Goal: Information Seeking & Learning: Compare options

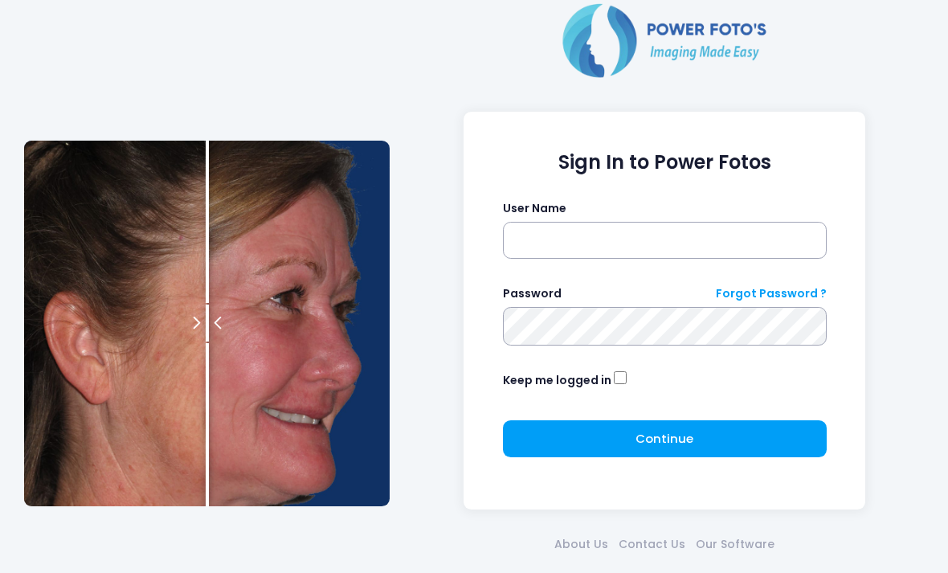
scroll to position [70, 0]
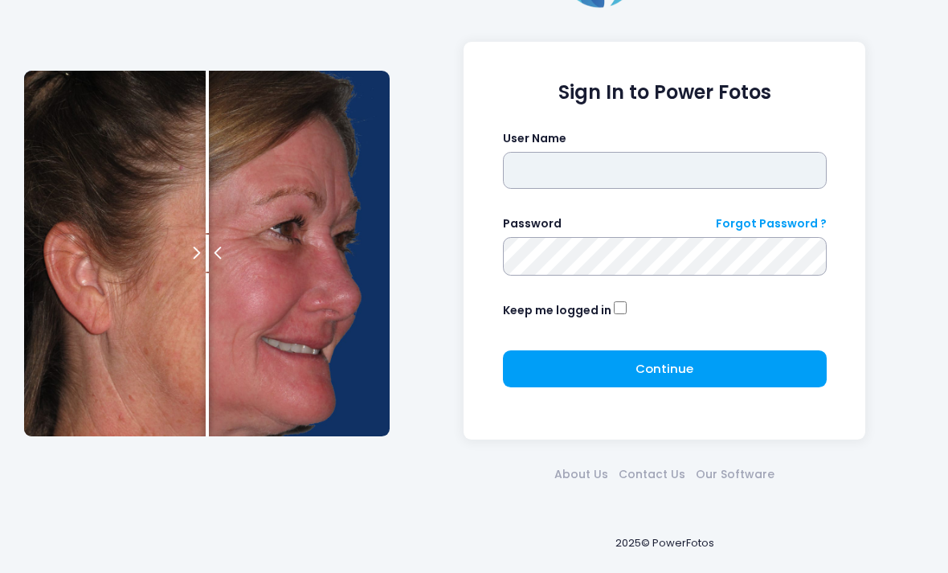
click at [640, 156] on input "text" at bounding box center [665, 170] width 324 height 37
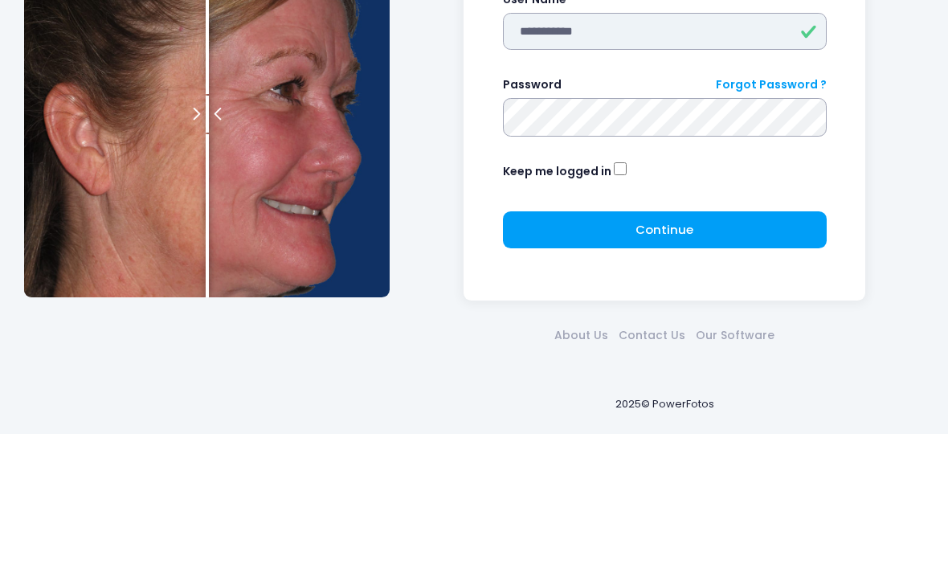
type input "**********"
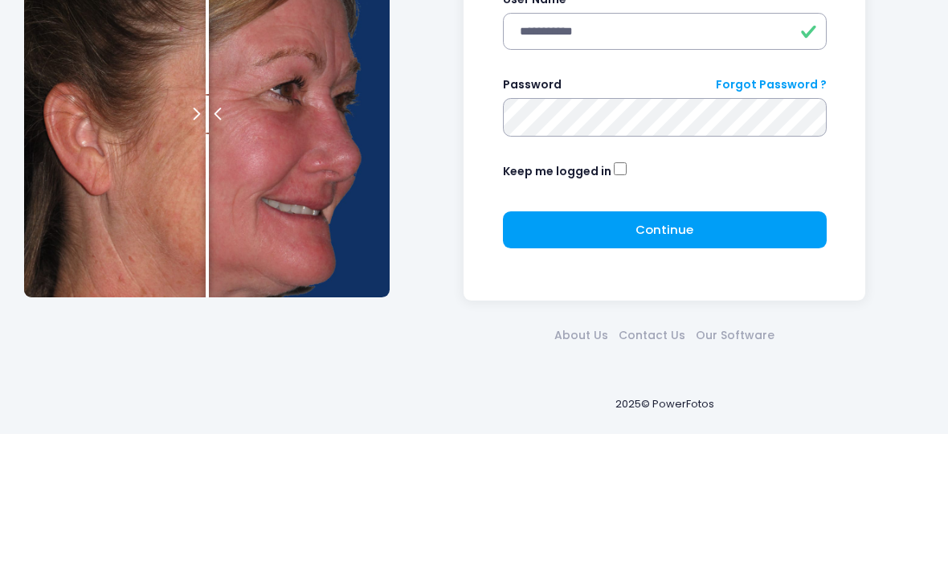
click at [700, 350] on button "Continue Please wait..." at bounding box center [665, 368] width 324 height 37
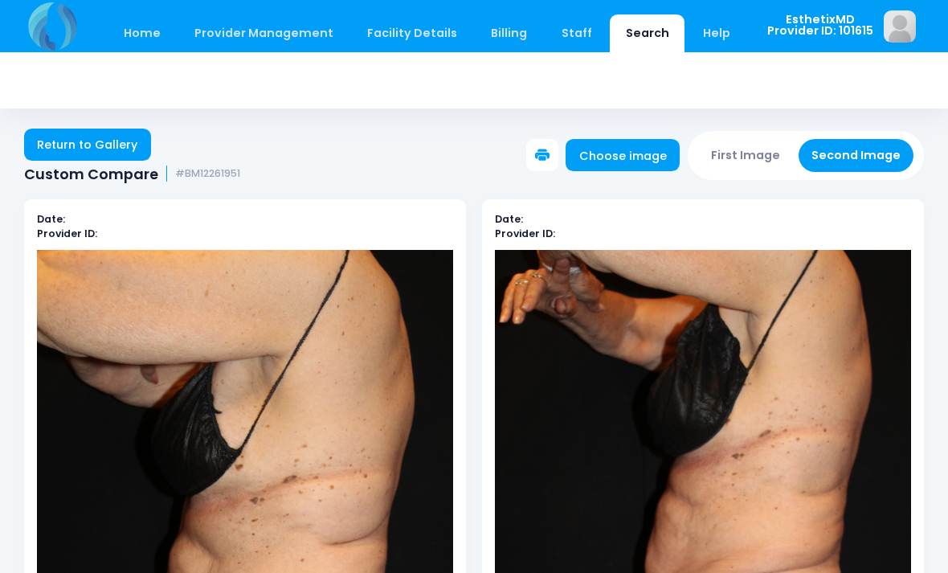
click at [135, 42] on link "Home" at bounding box center [142, 33] width 68 height 38
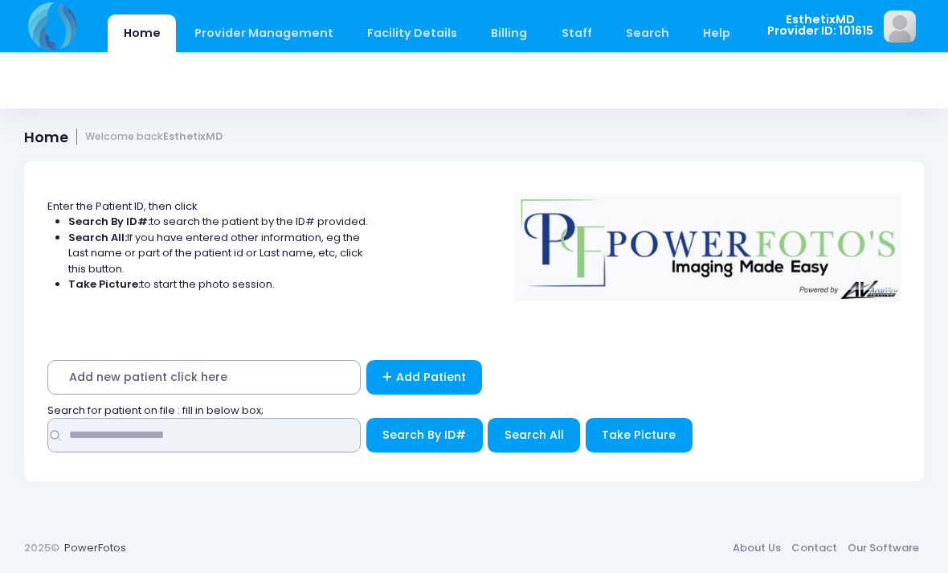
click at [183, 418] on input "text" at bounding box center [203, 435] width 313 height 35
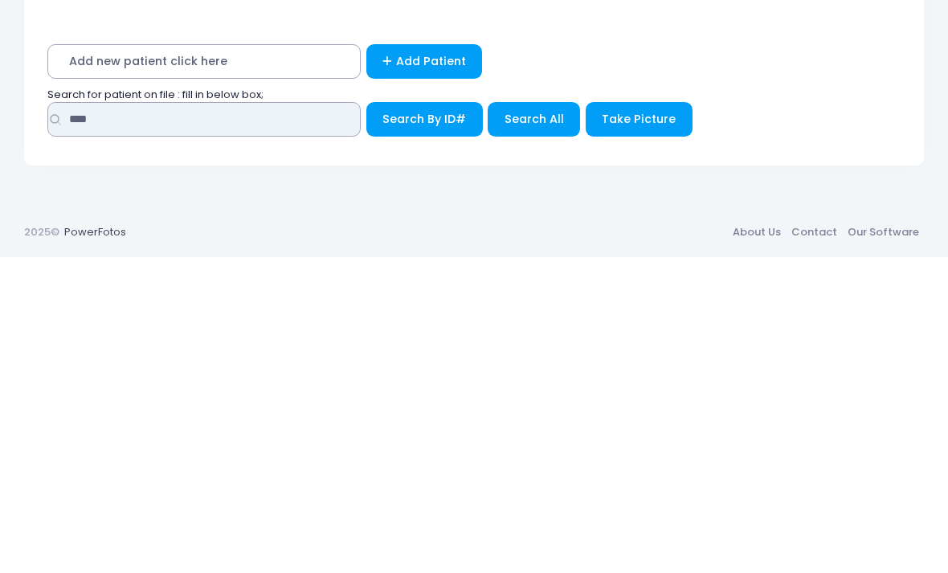
type input "****"
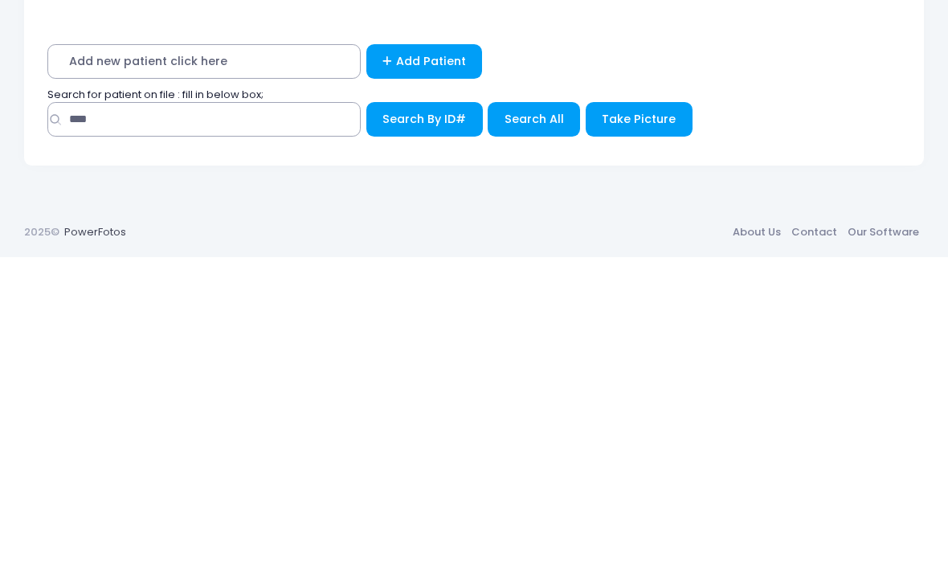
click at [534, 427] on span "Search All" at bounding box center [534, 435] width 59 height 16
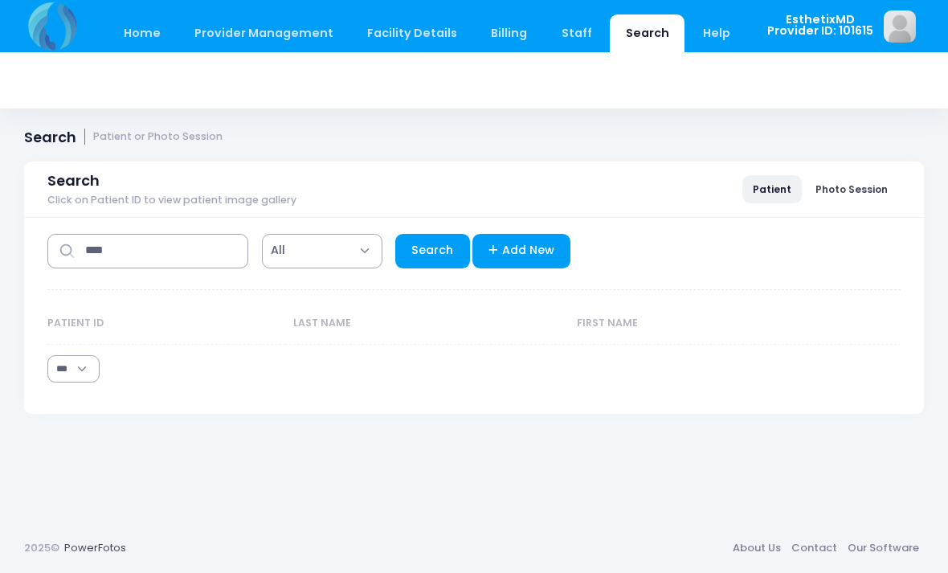
select select "***"
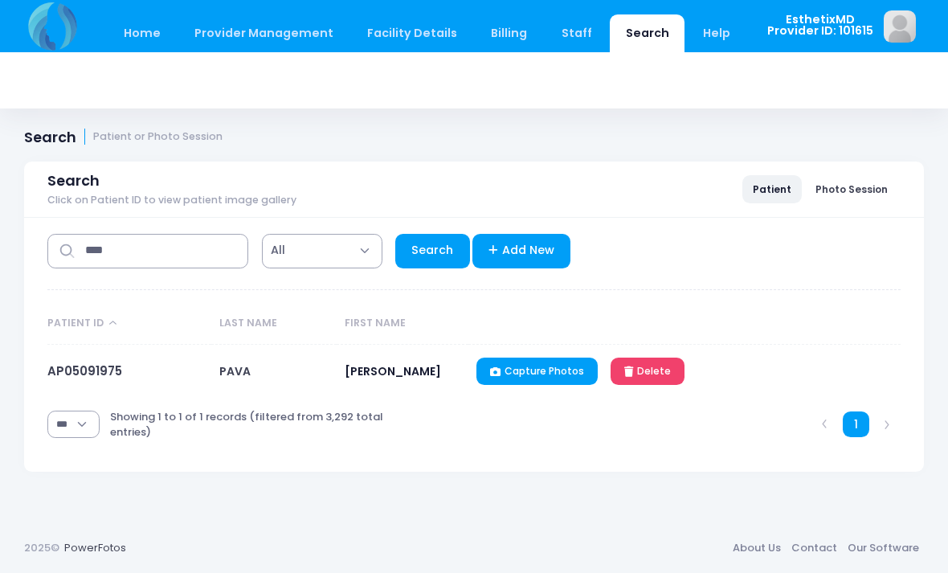
click at [93, 377] on link "AP05091975" at bounding box center [84, 370] width 75 height 17
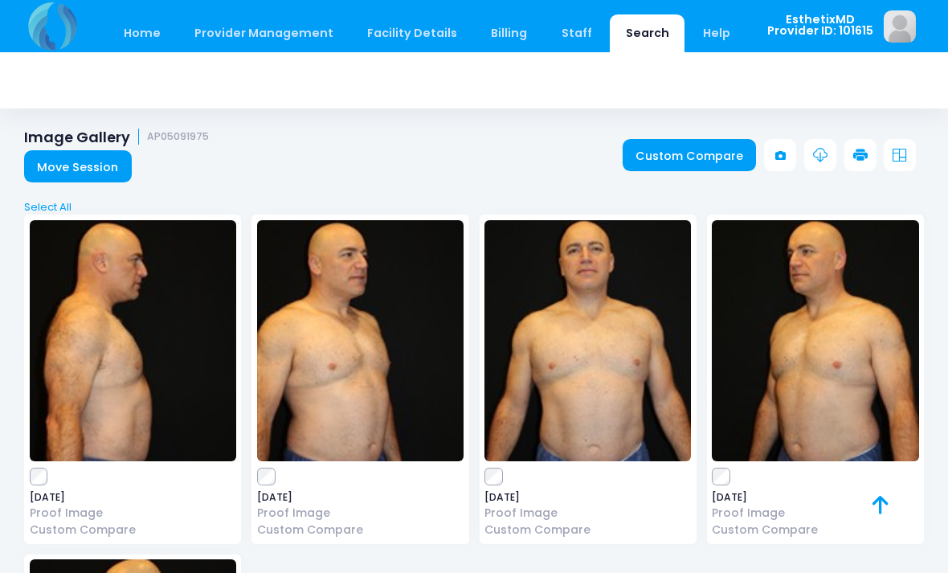
click at [847, 407] on img at bounding box center [815, 340] width 207 height 241
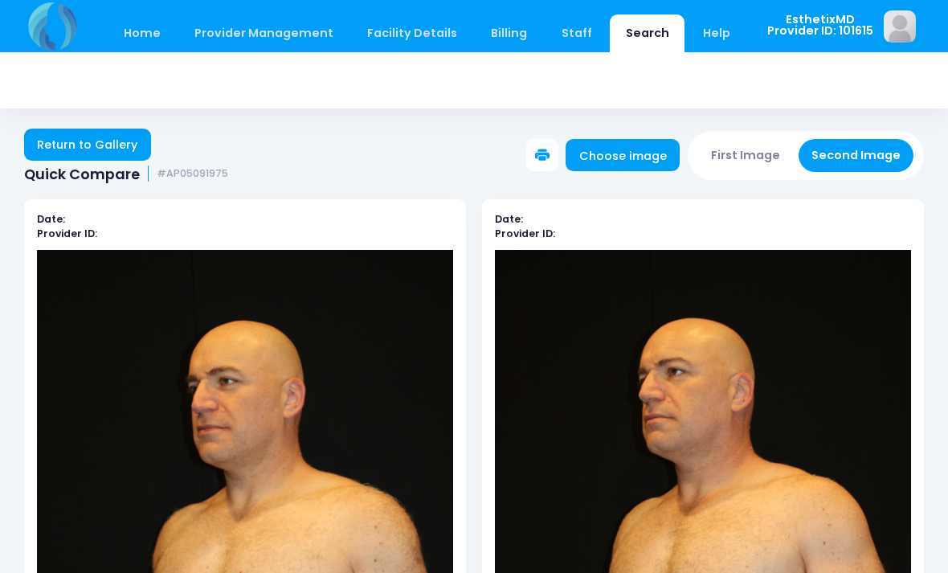
click at [116, 152] on link "Return to Gallery" at bounding box center [87, 145] width 127 height 32
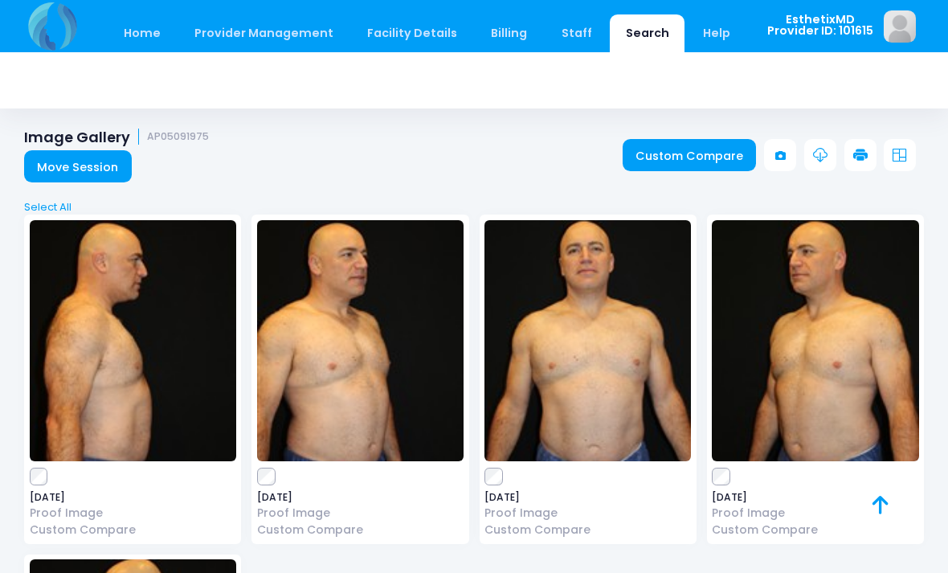
click at [618, 407] on img at bounding box center [588, 340] width 207 height 241
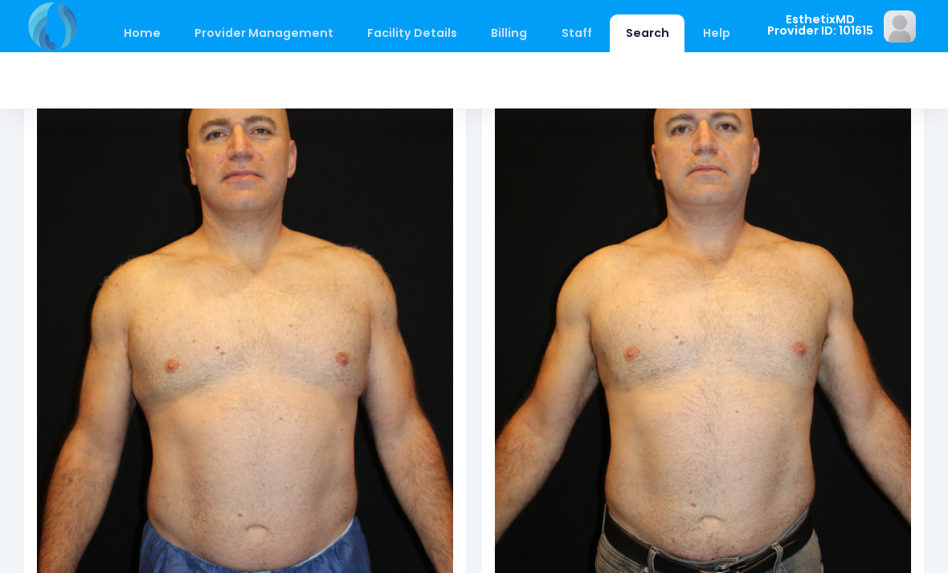
scroll to position [244, 0]
click at [568, 355] on img at bounding box center [703, 318] width 416 height 624
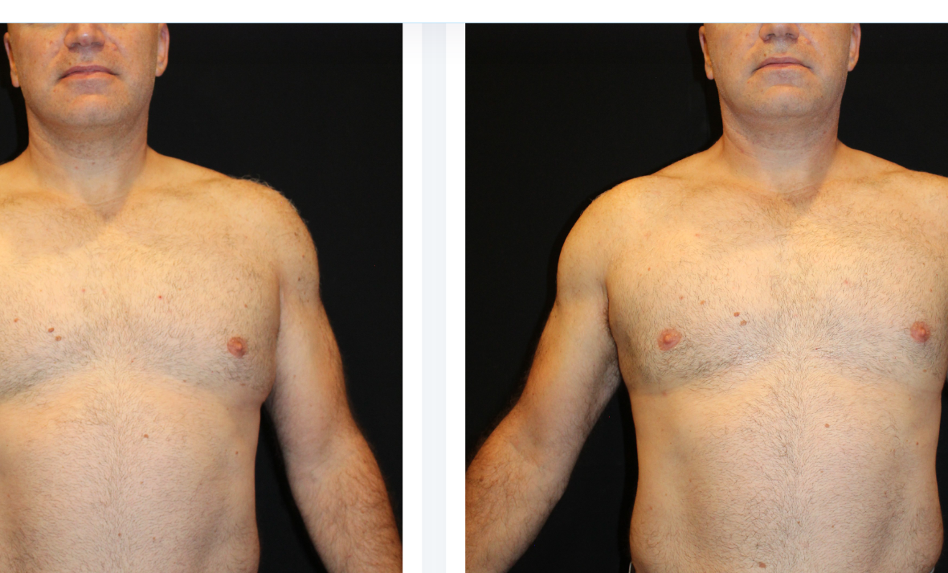
click at [495, 210] on img at bounding box center [703, 283] width 416 height 624
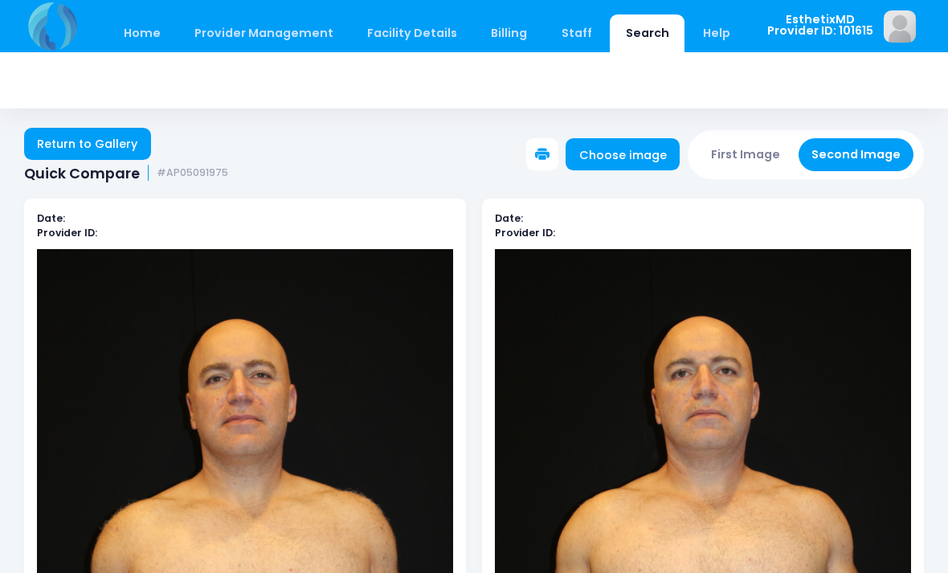
scroll to position [0, 0]
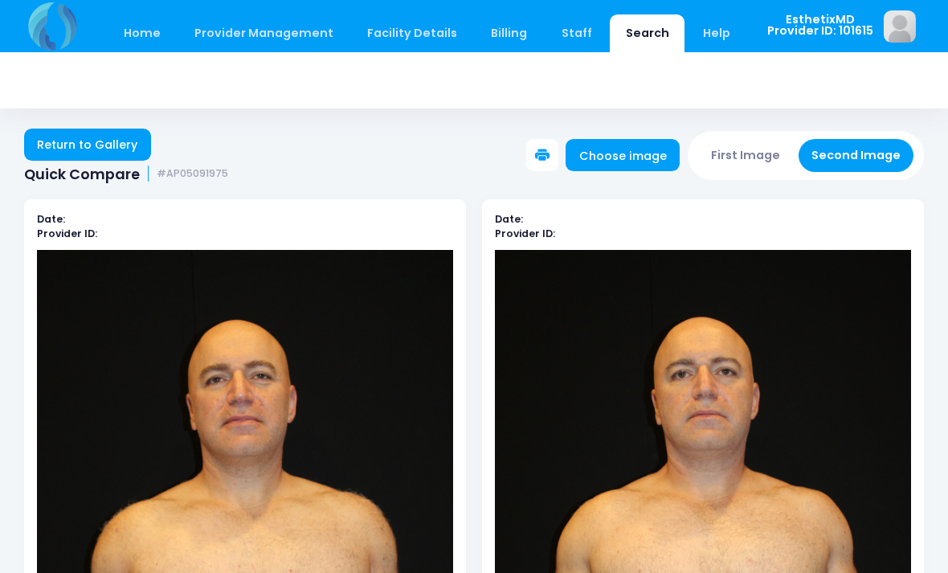
click at [107, 143] on link "Return to Gallery" at bounding box center [87, 145] width 127 height 32
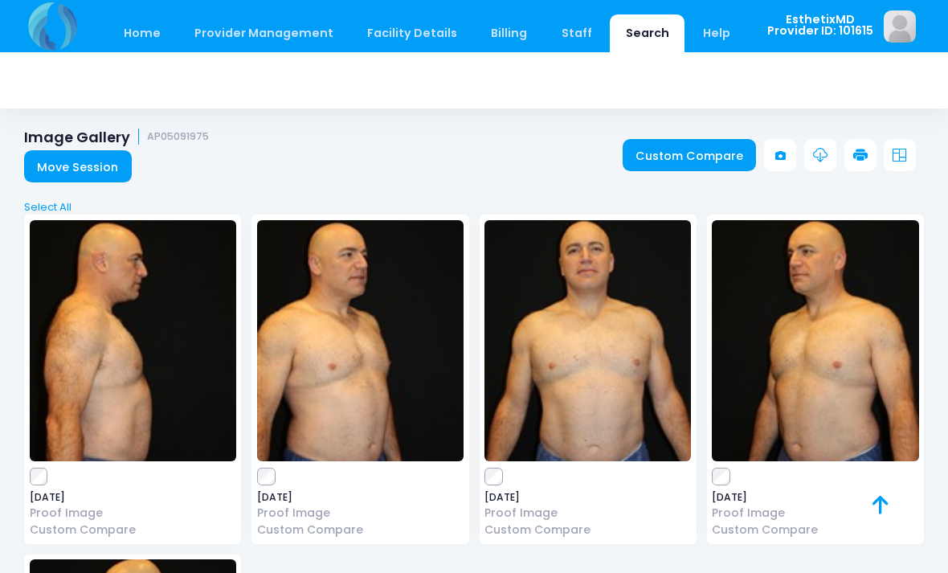
click at [355, 395] on img at bounding box center [360, 340] width 207 height 241
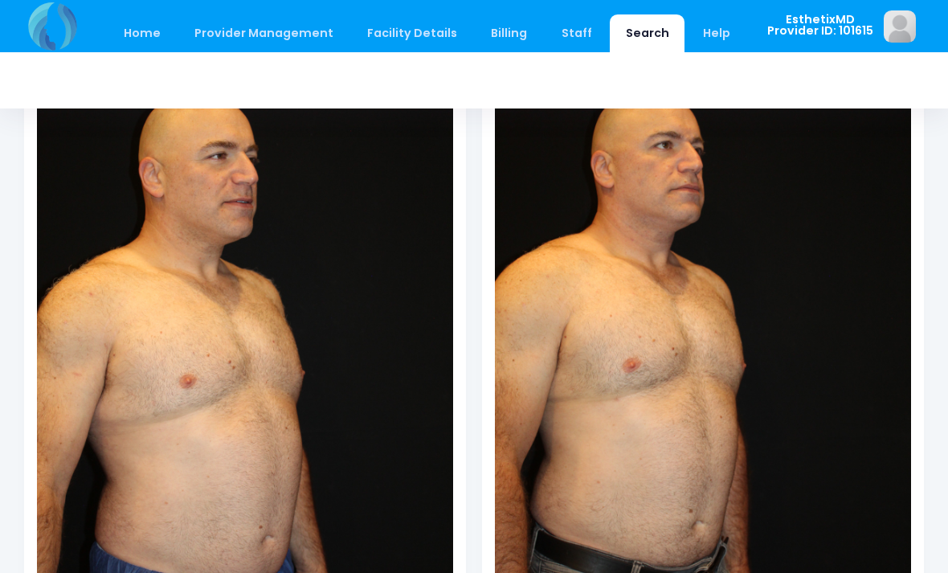
scroll to position [227, 0]
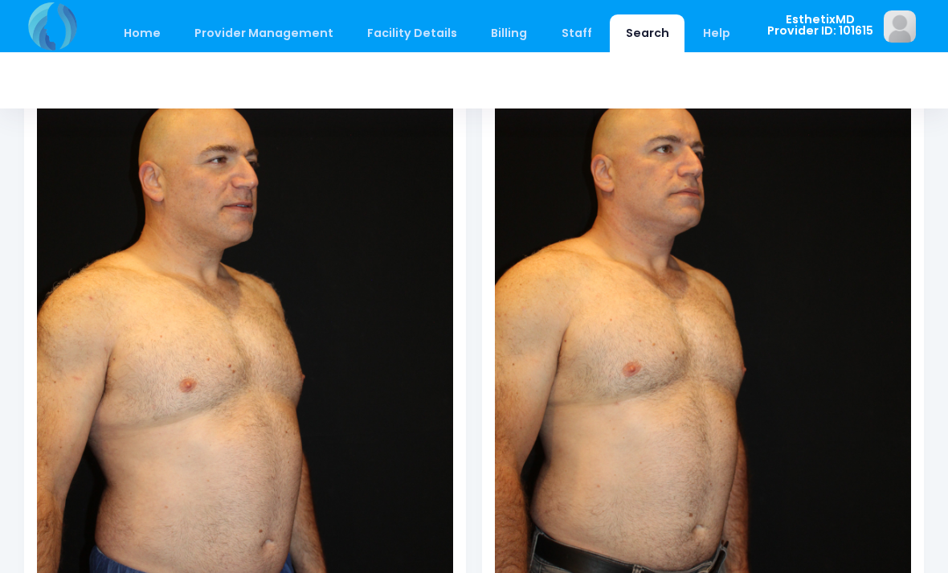
click at [87, 444] on img at bounding box center [245, 334] width 416 height 624
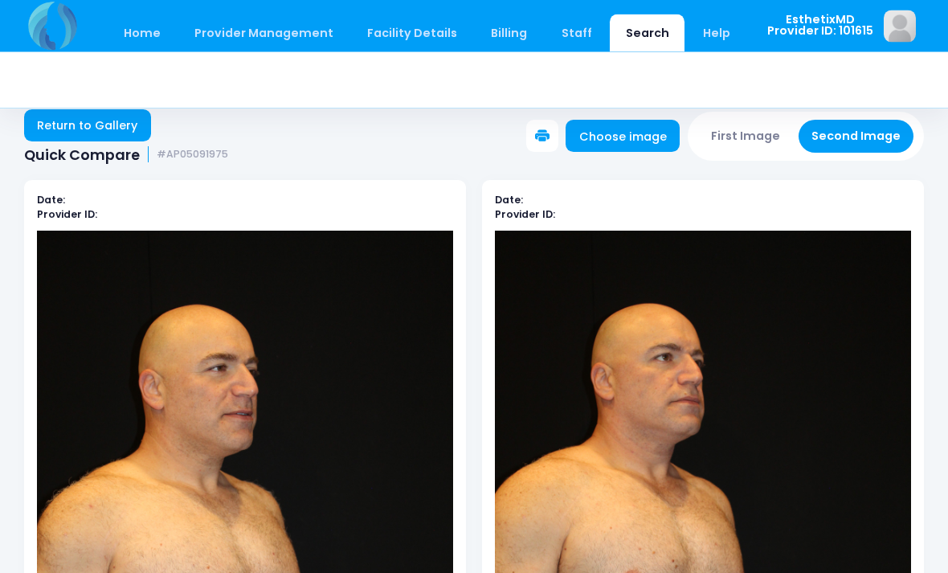
scroll to position [0, 0]
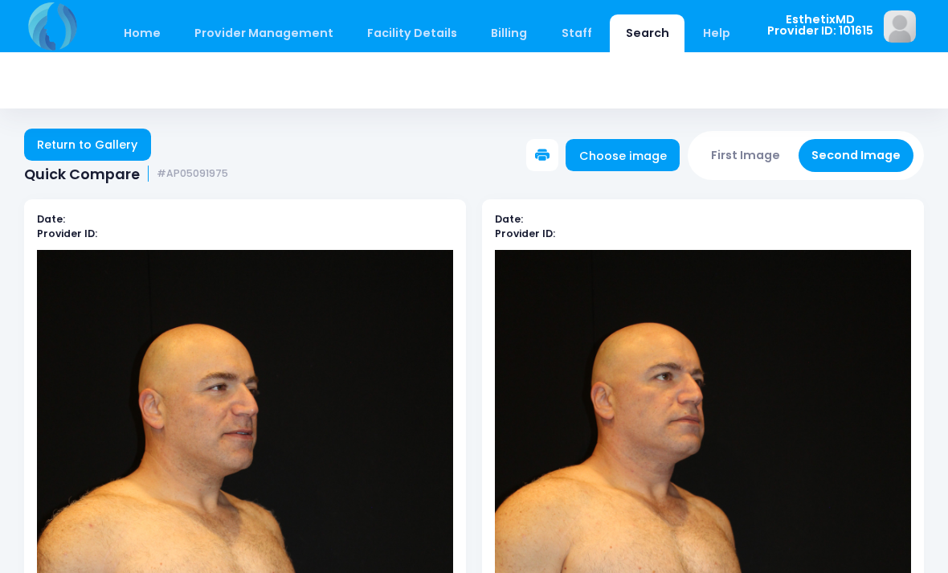
click at [99, 138] on link "Return to Gallery" at bounding box center [87, 145] width 127 height 32
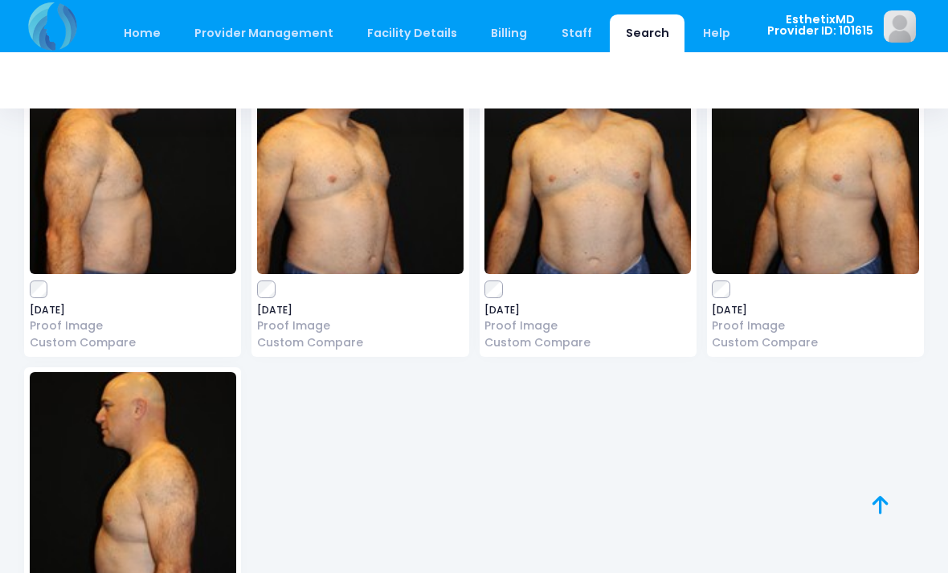
scroll to position [185, 0]
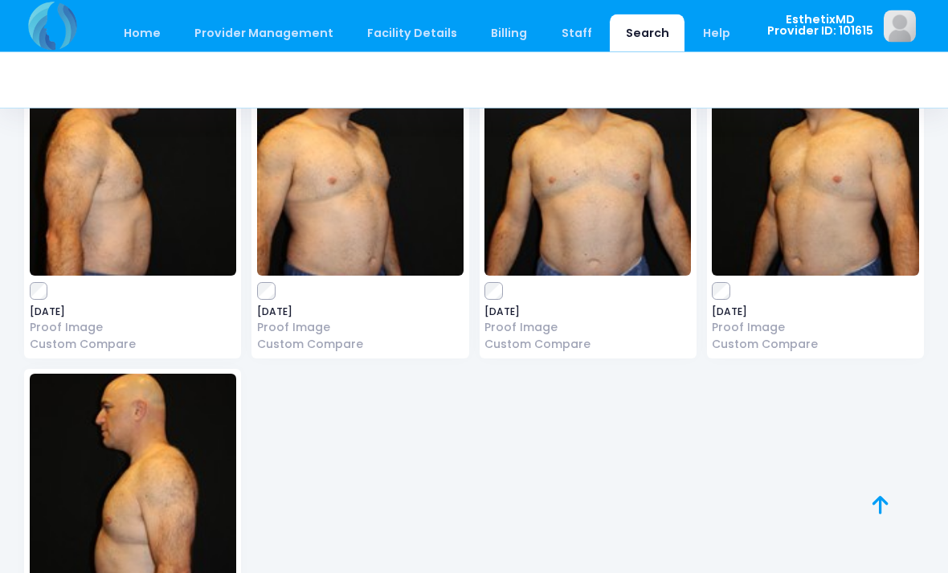
click at [861, 231] on img at bounding box center [815, 155] width 207 height 241
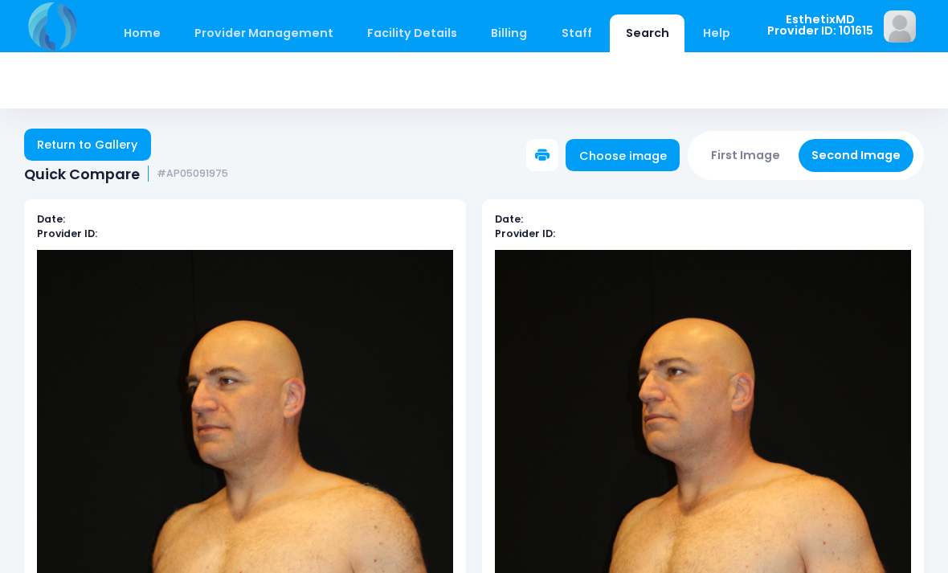
click at [103, 144] on link "Return to Gallery" at bounding box center [87, 145] width 127 height 32
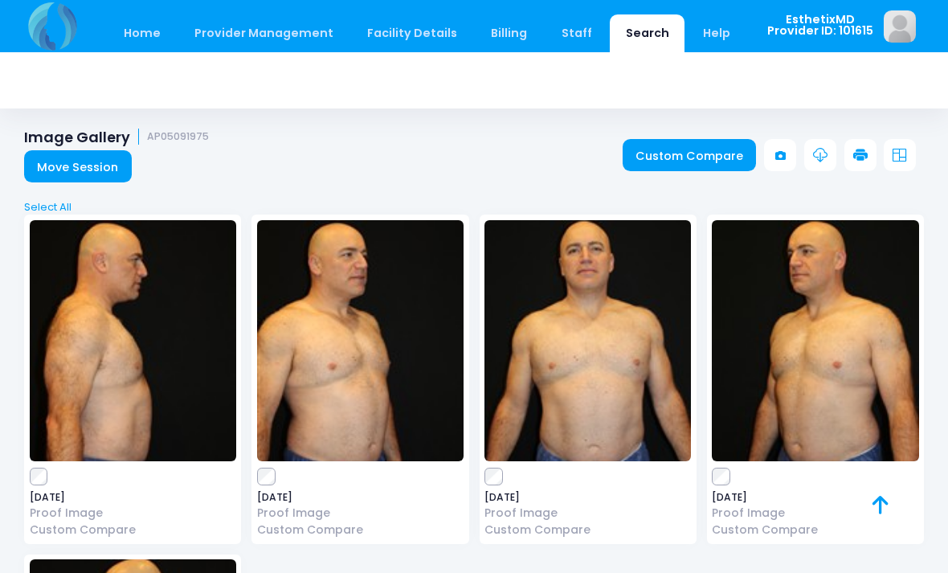
scroll to position [18, 0]
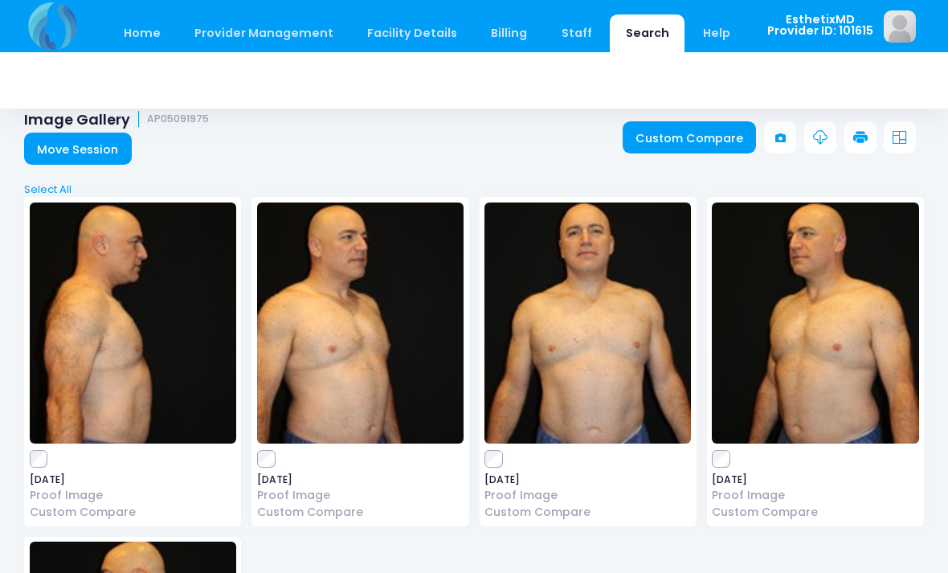
click at [347, 374] on img at bounding box center [360, 322] width 207 height 241
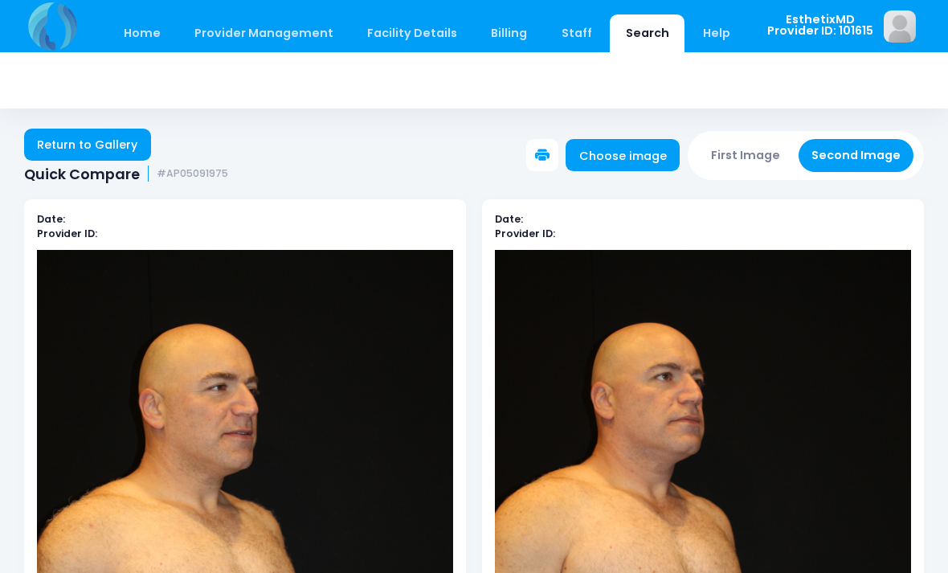
click at [122, 151] on link "Return to Gallery" at bounding box center [87, 145] width 127 height 32
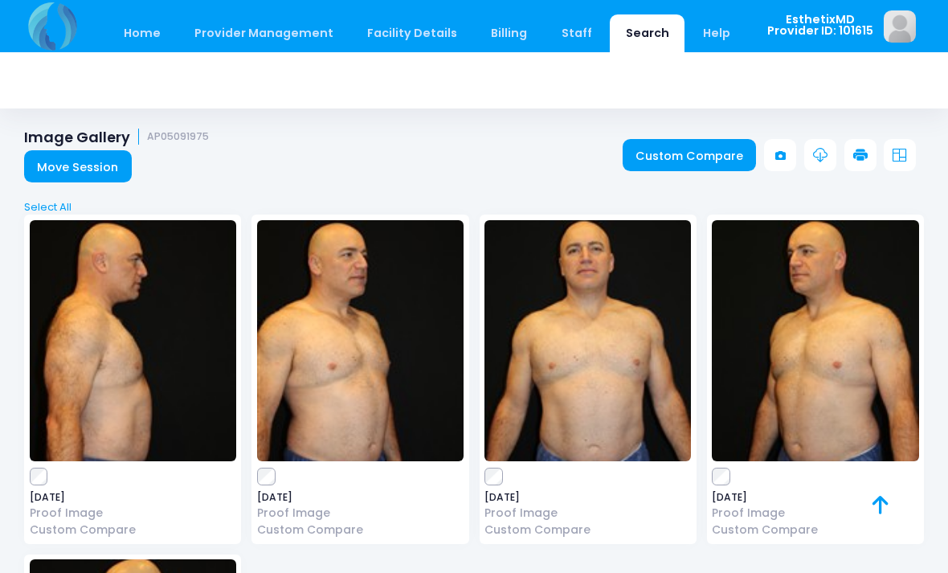
click at [567, 404] on img at bounding box center [588, 340] width 207 height 241
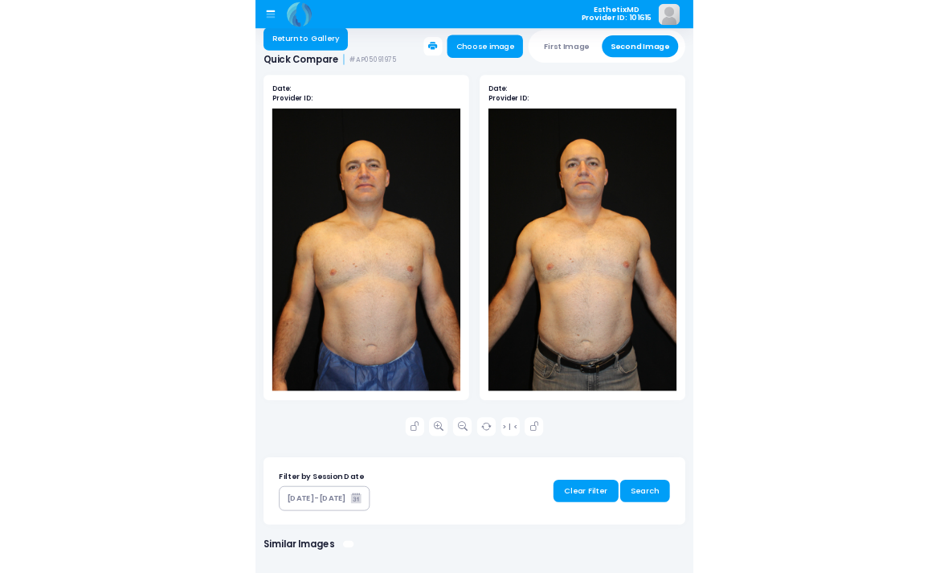
scroll to position [364, 0]
